Goal: Check status: Check status

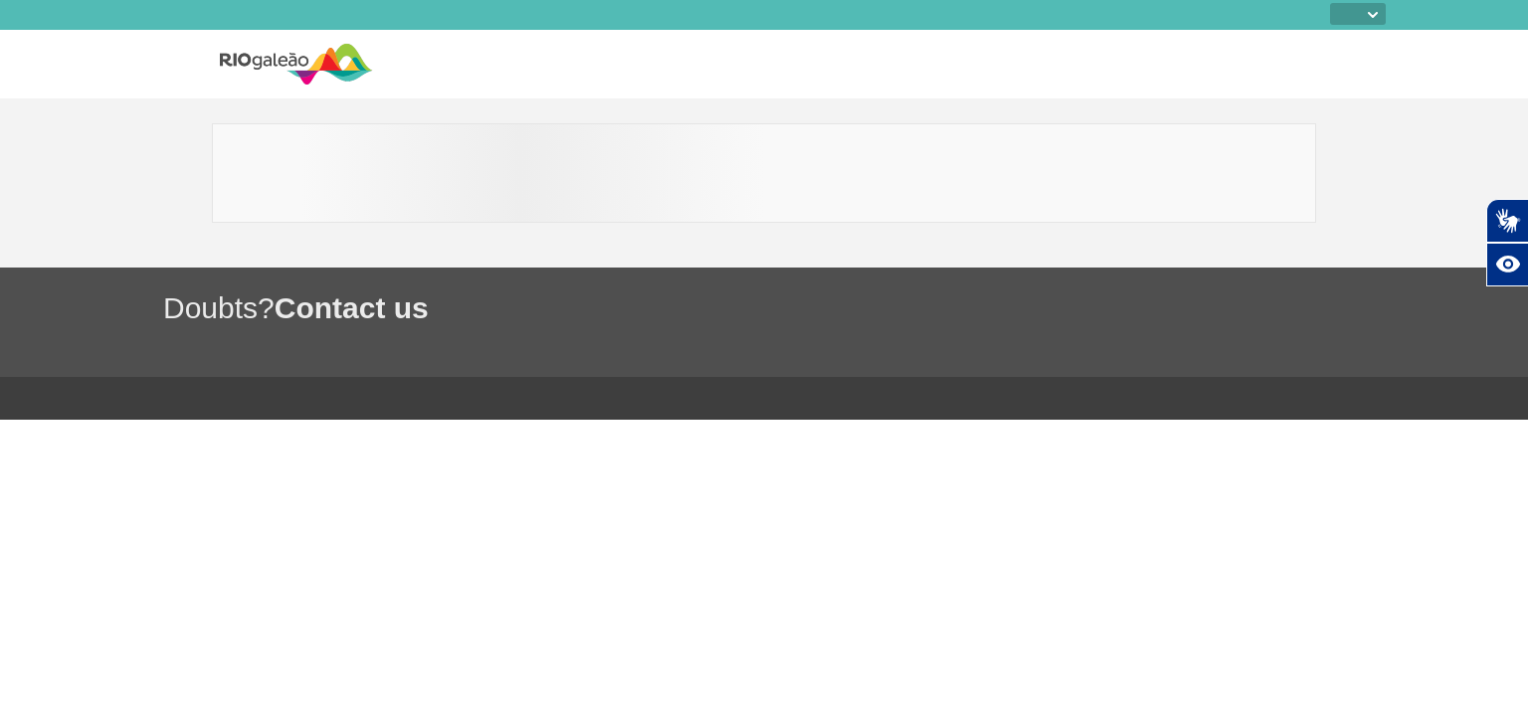
select select
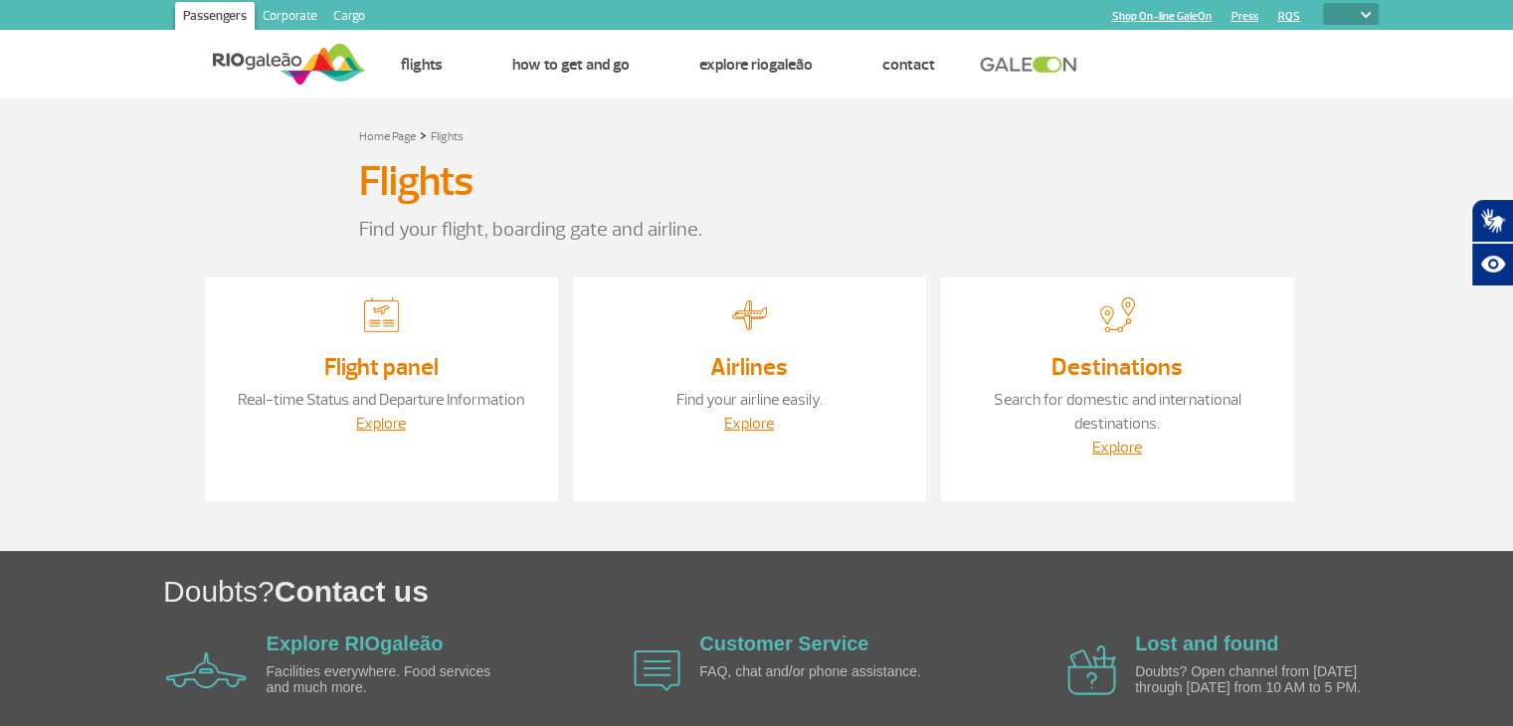
click at [407, 423] on div "Explore" at bounding box center [381, 424] width 313 height 24
click at [366, 425] on link "Explore" at bounding box center [381, 424] width 50 height 20
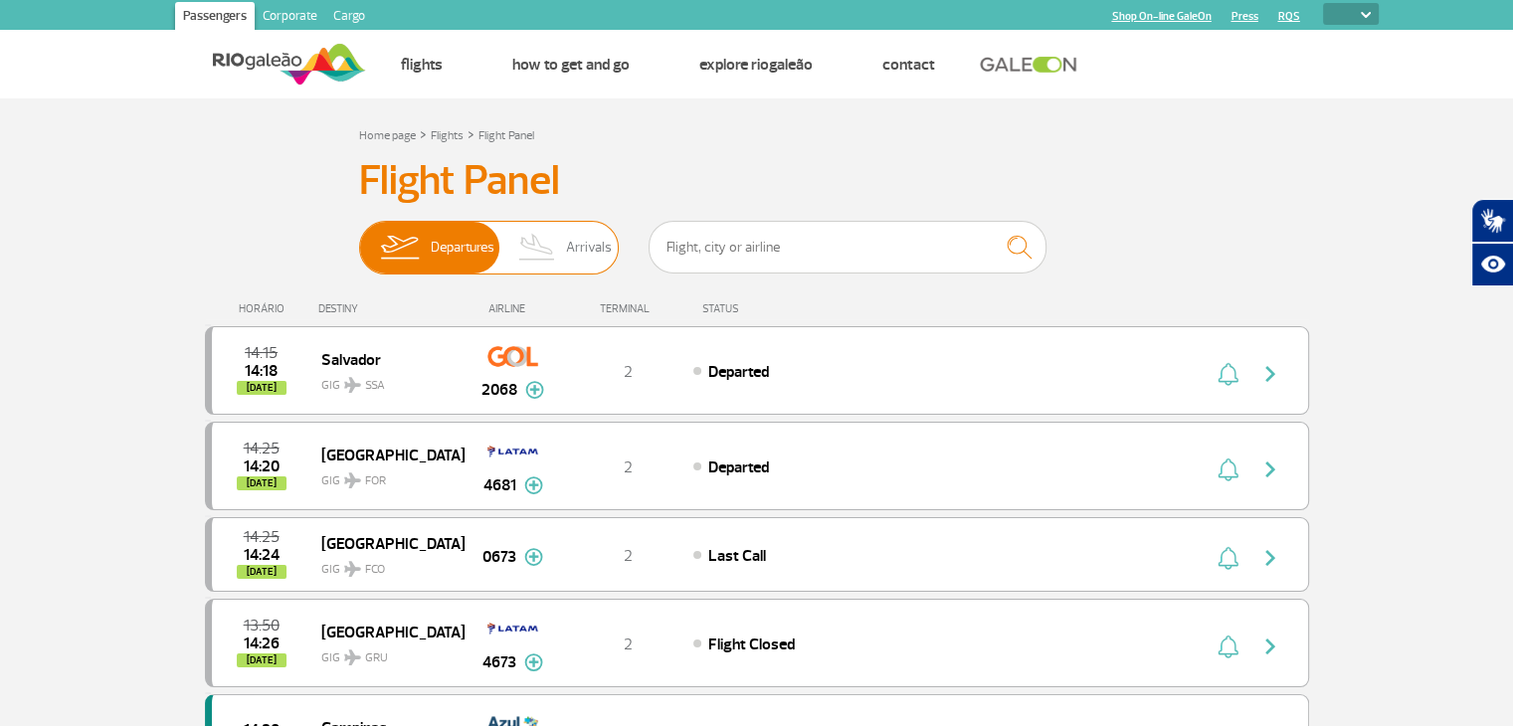
click at [562, 270] on img at bounding box center [537, 248] width 59 height 52
click at [359, 238] on input "Departures Arrivals" at bounding box center [359, 238] width 0 height 0
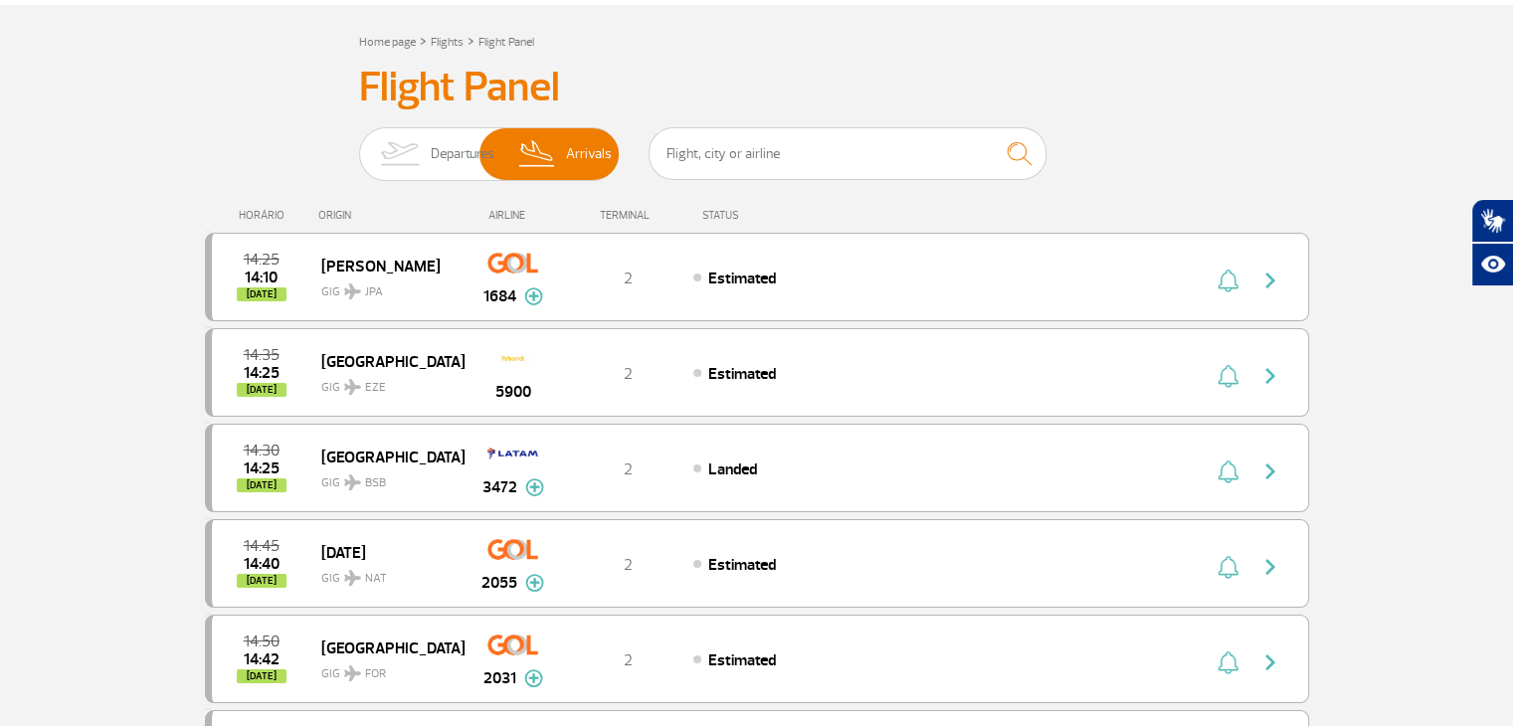
scroll to position [88, 0]
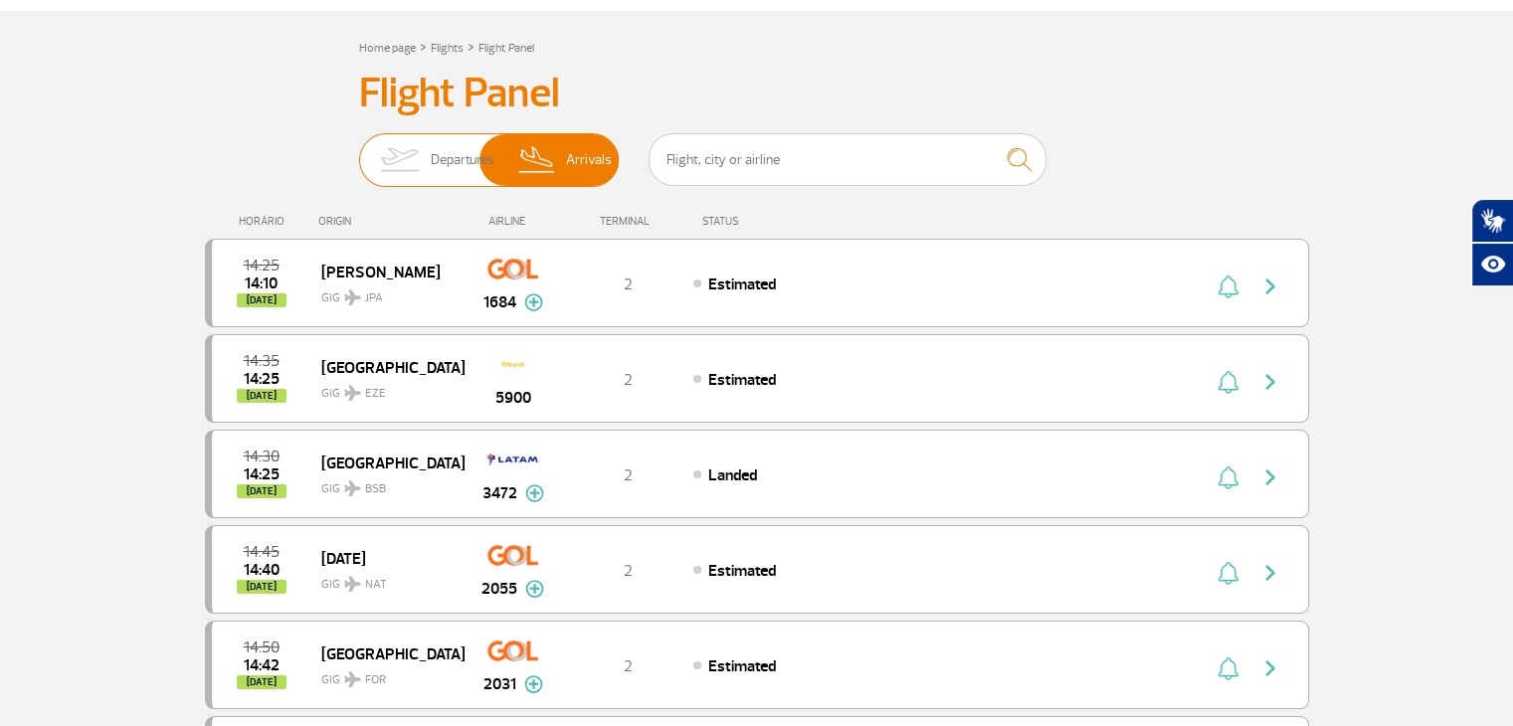
click at [518, 164] on img at bounding box center [537, 160] width 59 height 52
click at [359, 150] on input "Departures Arrivals" at bounding box center [359, 150] width 0 height 0
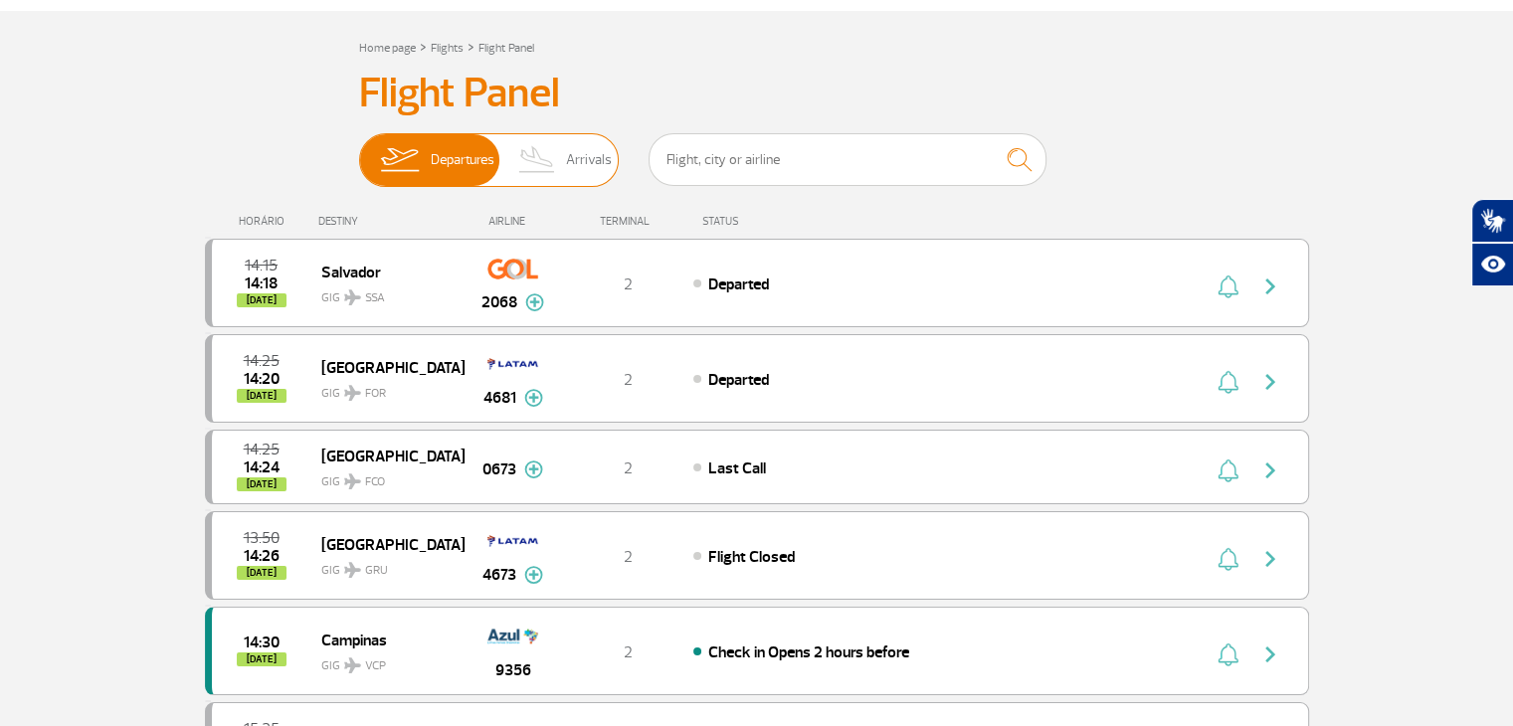
click at [549, 160] on img at bounding box center [537, 160] width 59 height 52
click at [359, 150] on input "Departures Arrivals" at bounding box center [359, 150] width 0 height 0
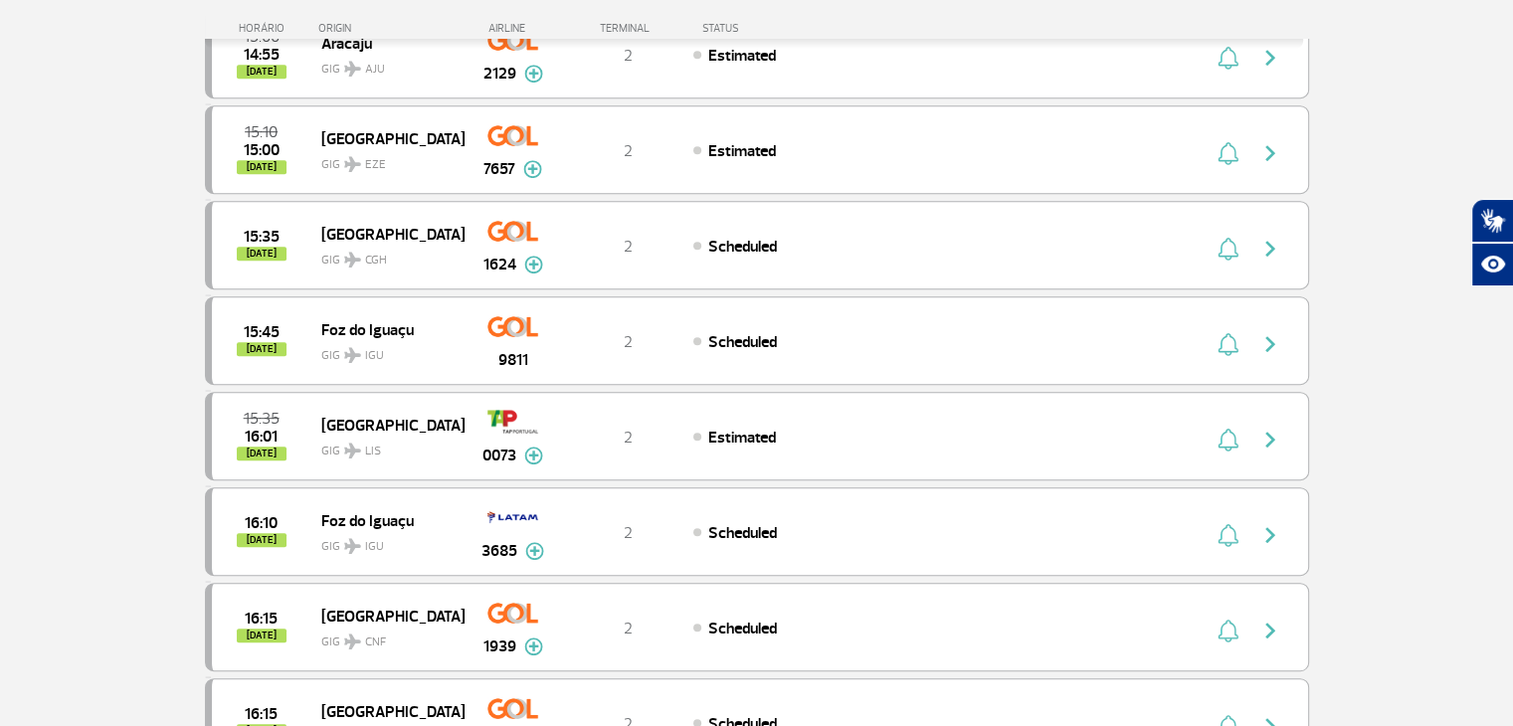
scroll to position [1001, 0]
click at [394, 254] on span "GIG CGH" at bounding box center [384, 256] width 127 height 29
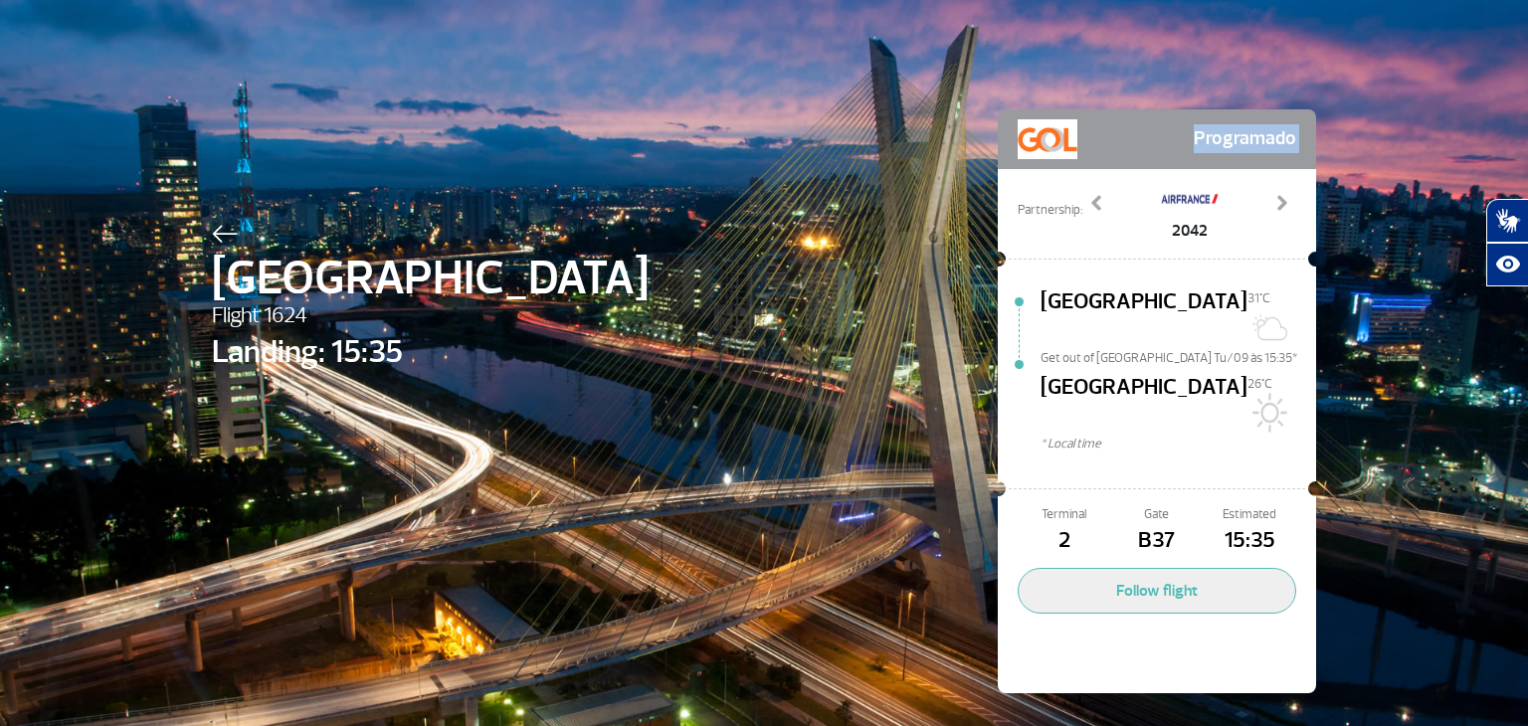
drag, startPoint x: 1139, startPoint y: 142, endPoint x: 990, endPoint y: 185, distance: 155.2
click at [997, 185] on div "Programado Partnership: 2042 3547 4135 9273 9275 Previous Next [GEOGRAPHIC_DATA…" at bounding box center [1156, 401] width 318 height 584
click at [938, 268] on div "São Paulo Flight 1624 Landing: 15:35 Programado Partnership: 2042 3547 4135 927…" at bounding box center [764, 371] width 1134 height 743
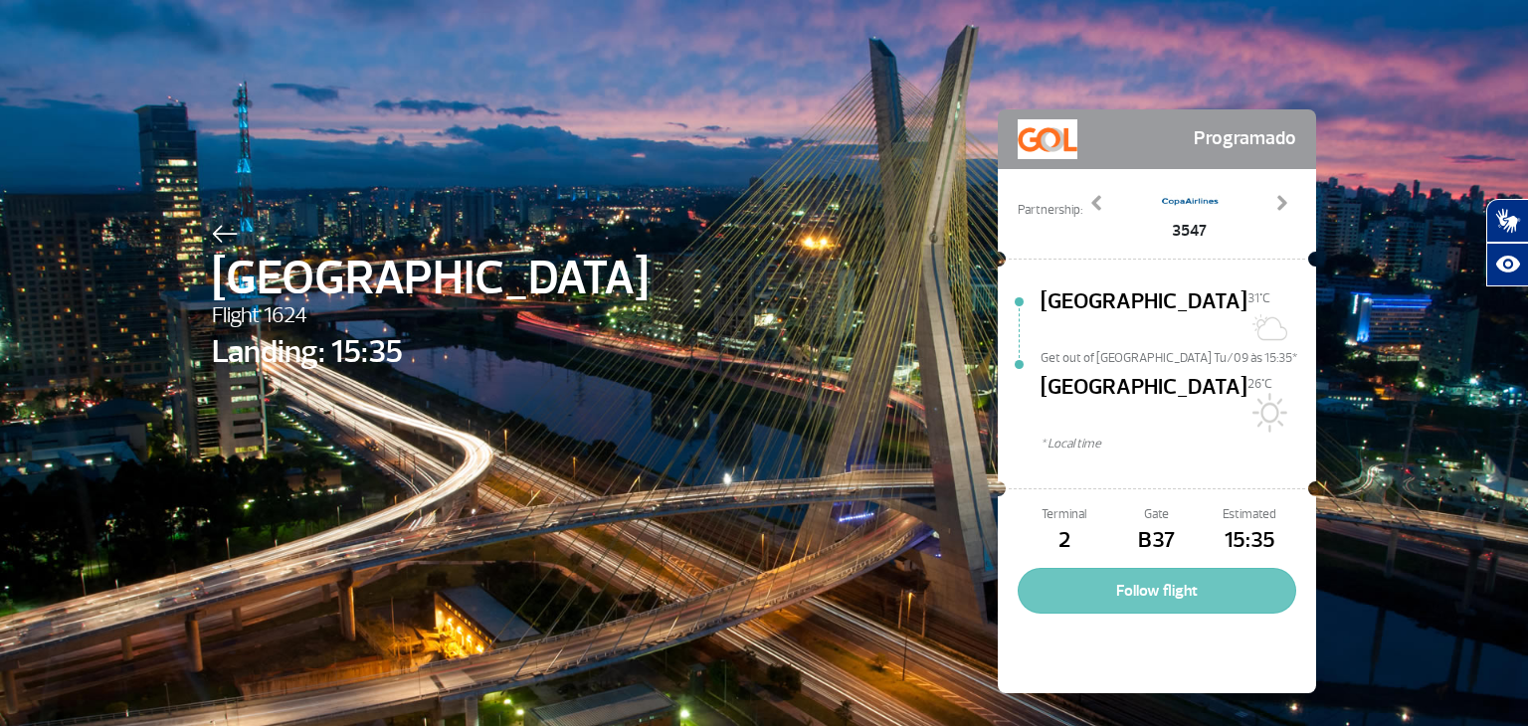
click at [1134, 568] on button "Follow flight" at bounding box center [1156, 591] width 278 height 46
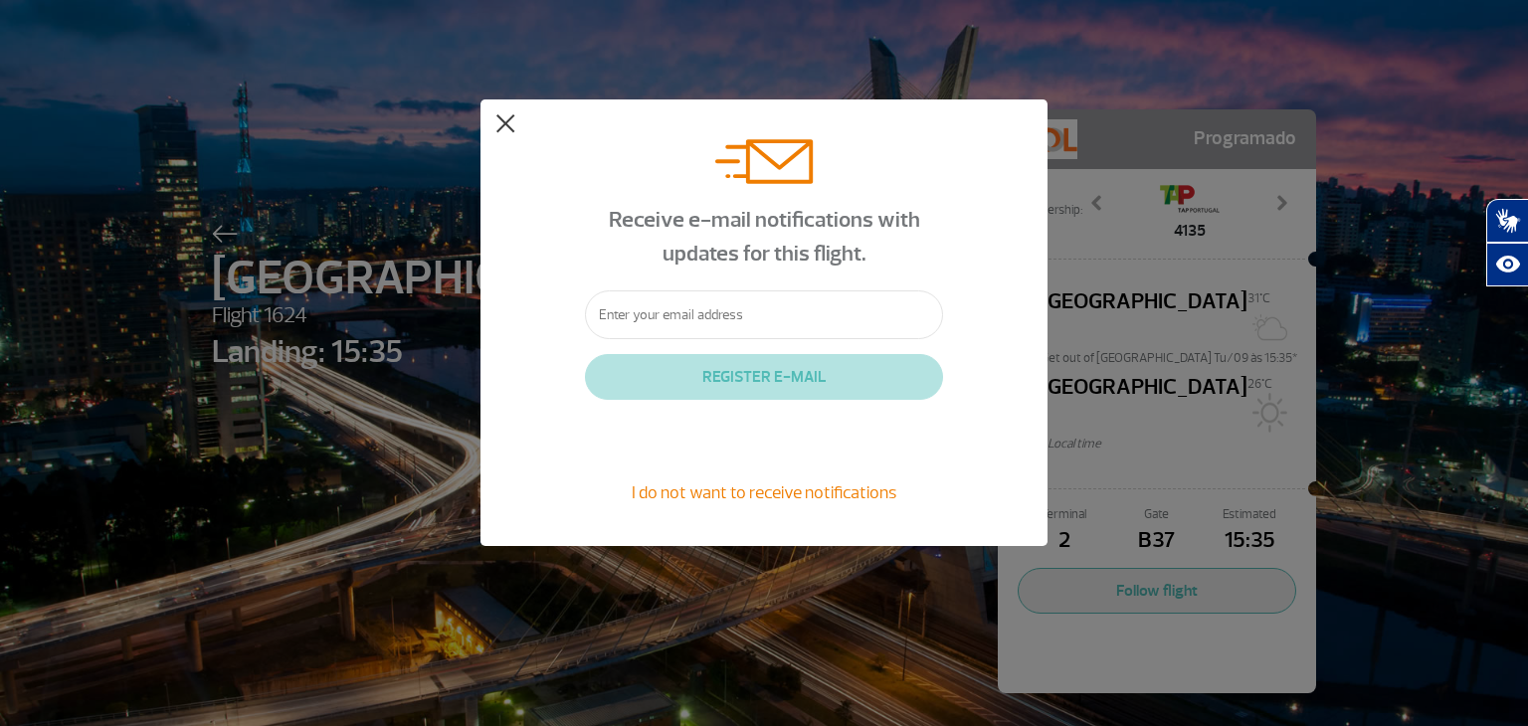
click at [508, 120] on button at bounding box center [505, 124] width 20 height 20
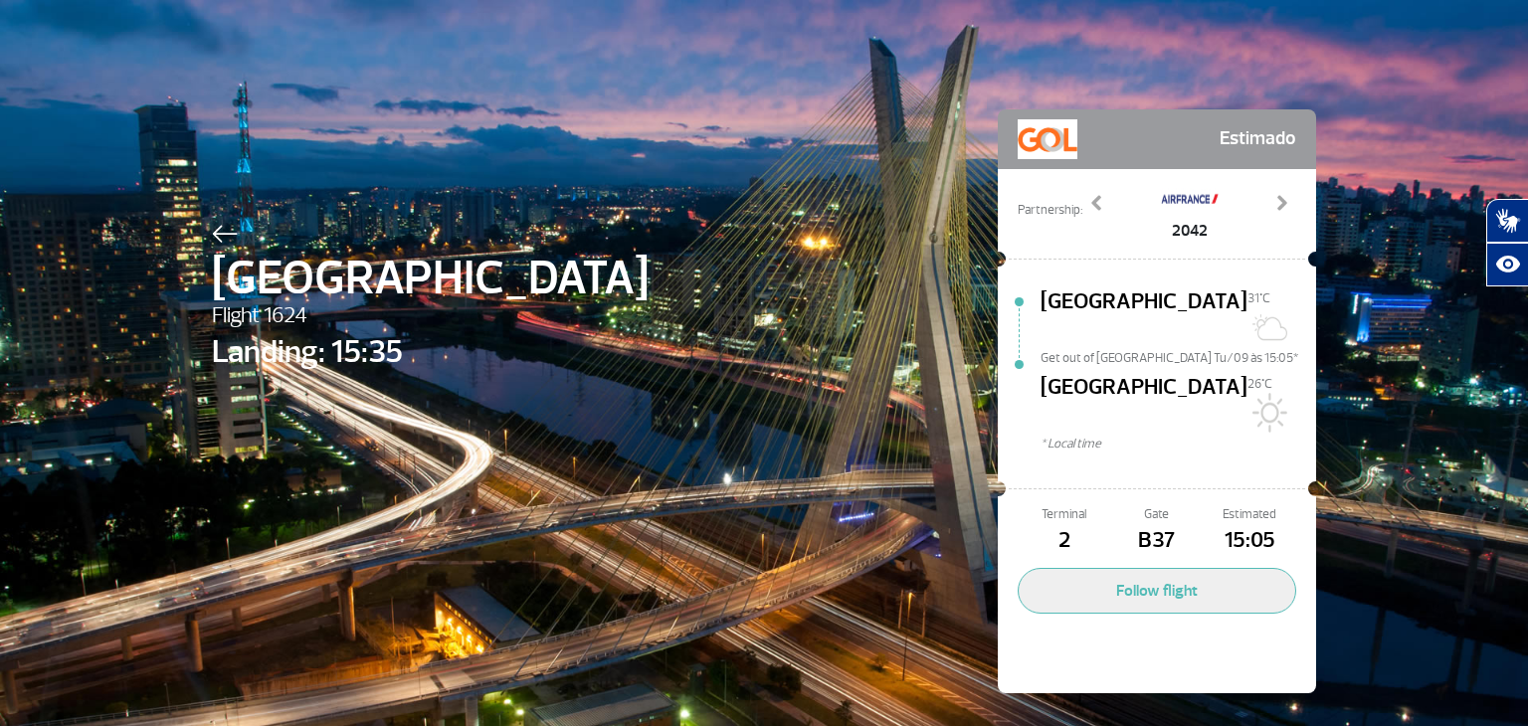
select select
